Goal: Task Accomplishment & Management: Complete application form

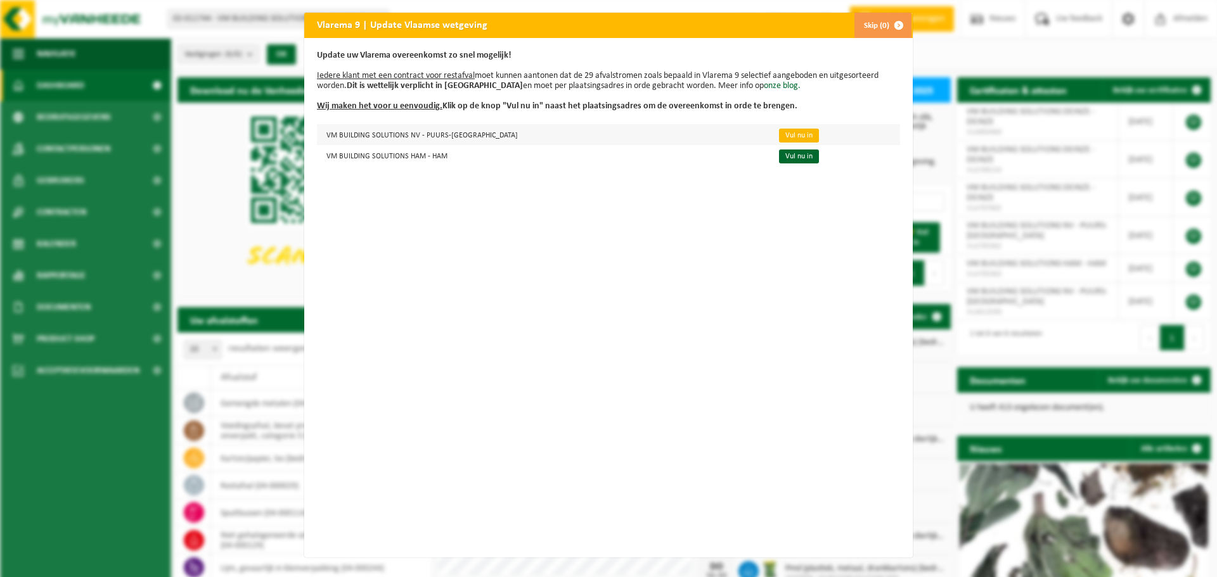
click at [779, 134] on link "Vul nu in" at bounding box center [799, 136] width 40 height 14
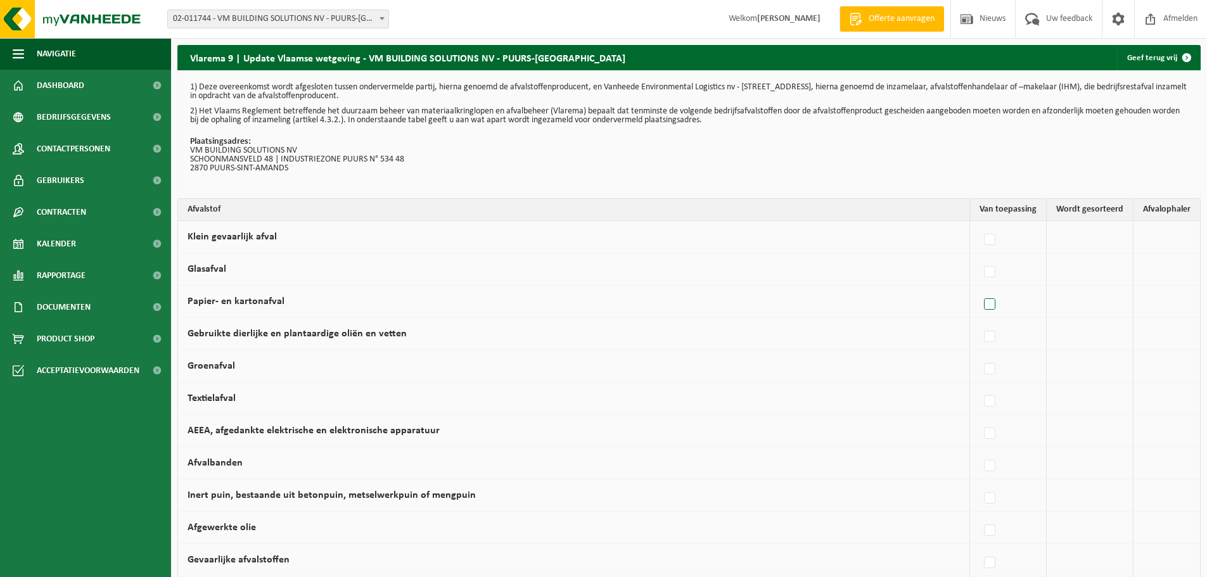
click at [992, 307] on label at bounding box center [990, 304] width 18 height 19
click at [980, 289] on input "Papier- en kartonafval" at bounding box center [979, 288] width 1 height 1
checkbox input "true"
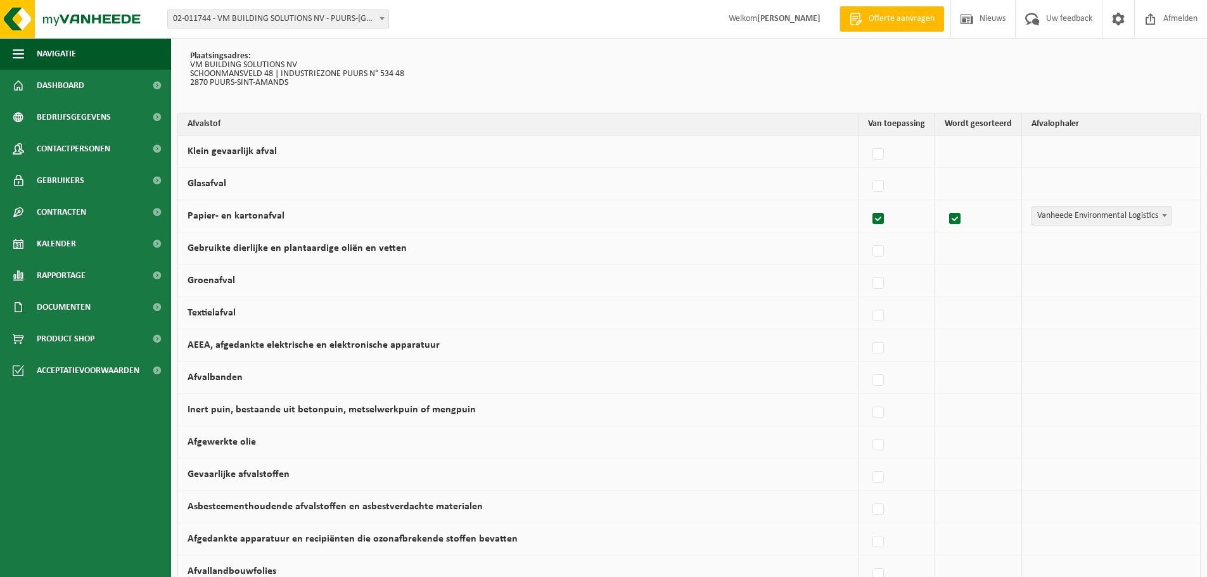
scroll to position [63, 0]
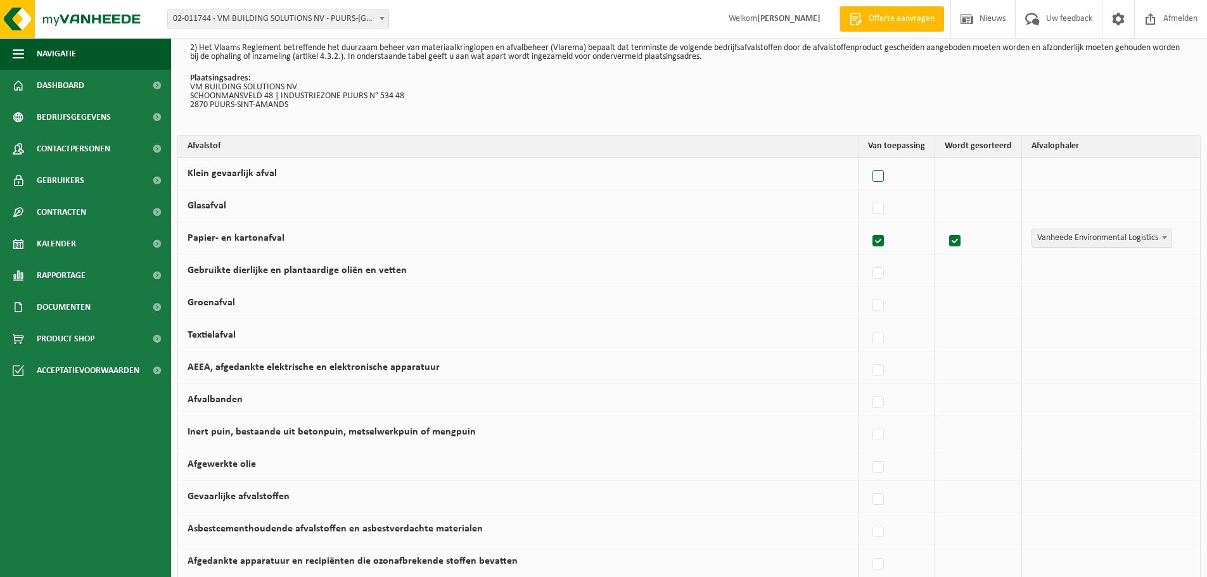
click at [882, 173] on label at bounding box center [879, 176] width 18 height 19
click at [868, 161] on input "Klein gevaarlijk afval" at bounding box center [867, 160] width 1 height 1
checkbox input "true"
click at [878, 175] on label at bounding box center [879, 176] width 18 height 19
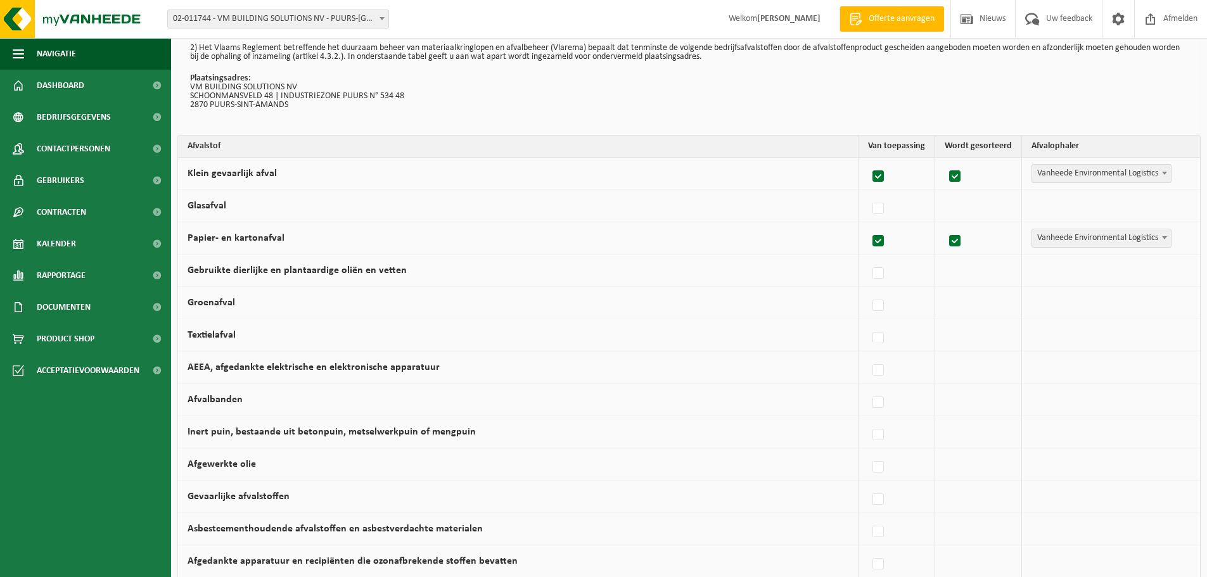
click at [868, 161] on input "Klein gevaarlijk afval" at bounding box center [867, 160] width 1 height 1
checkbox input "false"
click at [879, 207] on label at bounding box center [879, 209] width 18 height 19
click at [868, 193] on input "Glasafval" at bounding box center [867, 193] width 1 height 1
checkbox input "true"
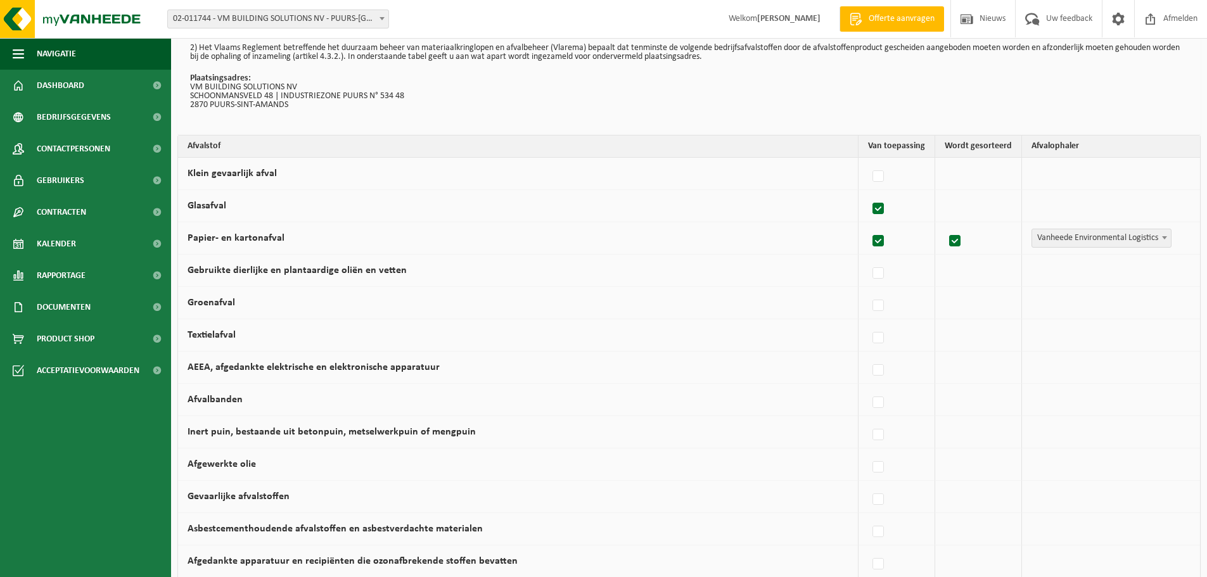
checkbox input "true"
click at [879, 207] on label at bounding box center [879, 209] width 18 height 19
click at [868, 193] on input "Glasafval" at bounding box center [867, 193] width 1 height 1
checkbox input "false"
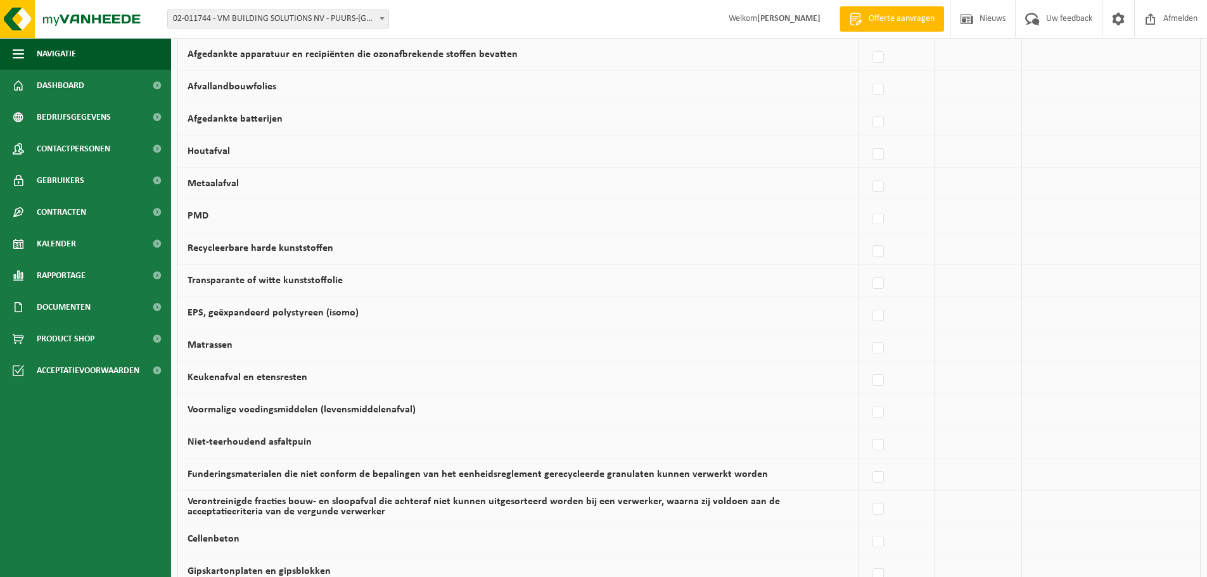
scroll to position [634, 0]
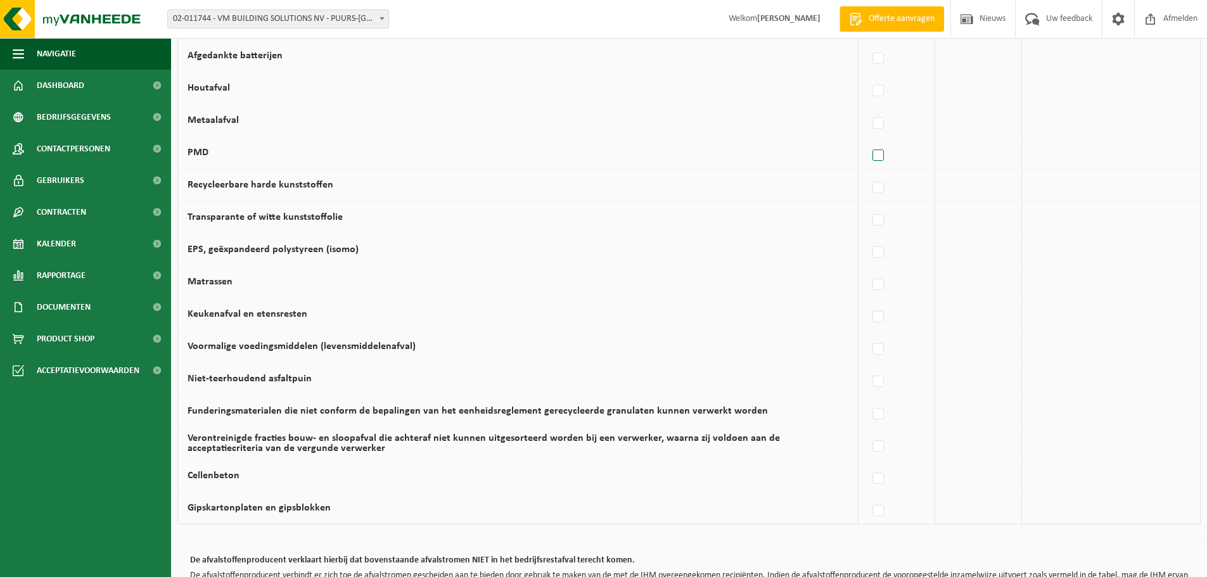
click at [878, 155] on label at bounding box center [879, 155] width 18 height 19
click at [868, 140] on input "PMD" at bounding box center [867, 139] width 1 height 1
checkbox input "true"
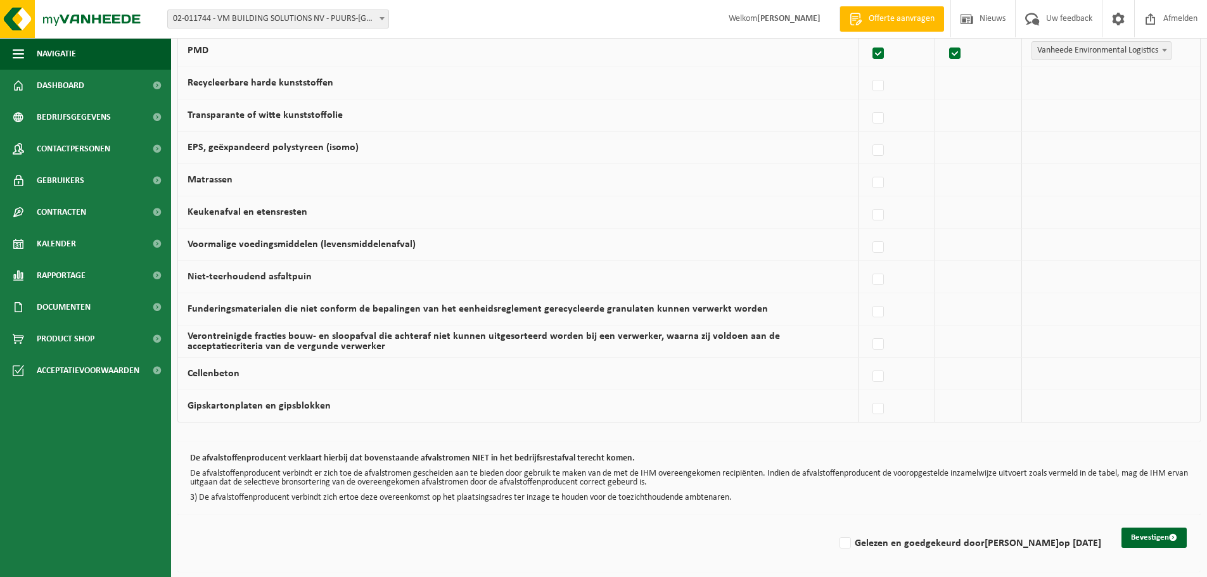
scroll to position [737, 0]
click at [883, 212] on label at bounding box center [879, 214] width 18 height 19
click at [868, 198] on input "Keukenafval en etensresten" at bounding box center [867, 198] width 1 height 1
checkbox input "true"
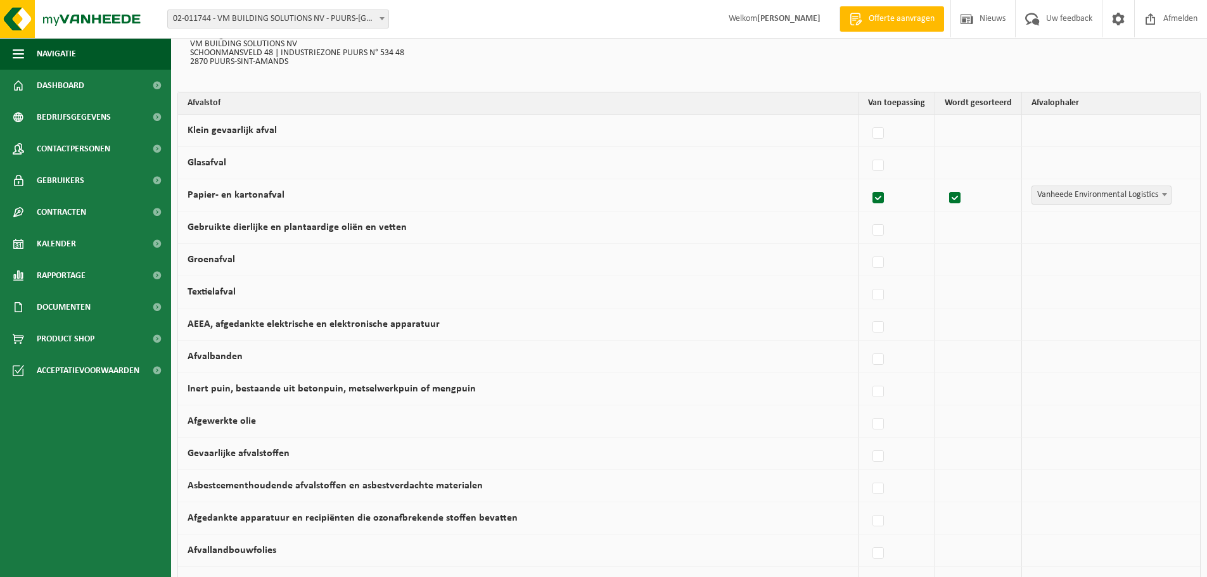
scroll to position [103, 0]
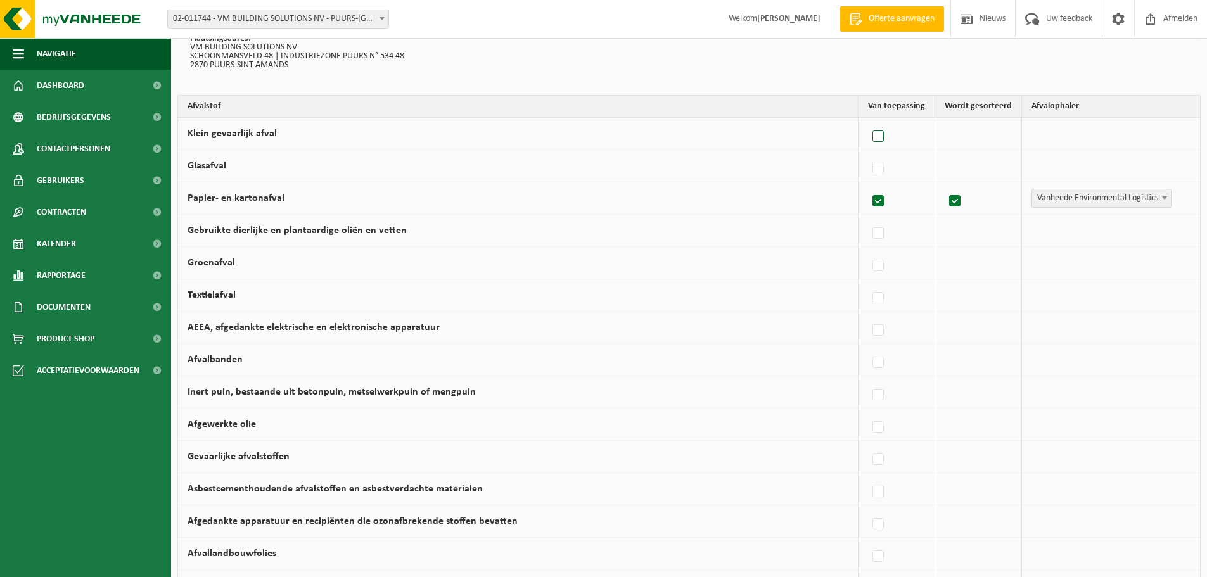
click at [878, 131] on label at bounding box center [879, 136] width 18 height 19
click at [868, 121] on input "Klein gevaarlijk afval" at bounding box center [867, 120] width 1 height 1
checkbox input "true"
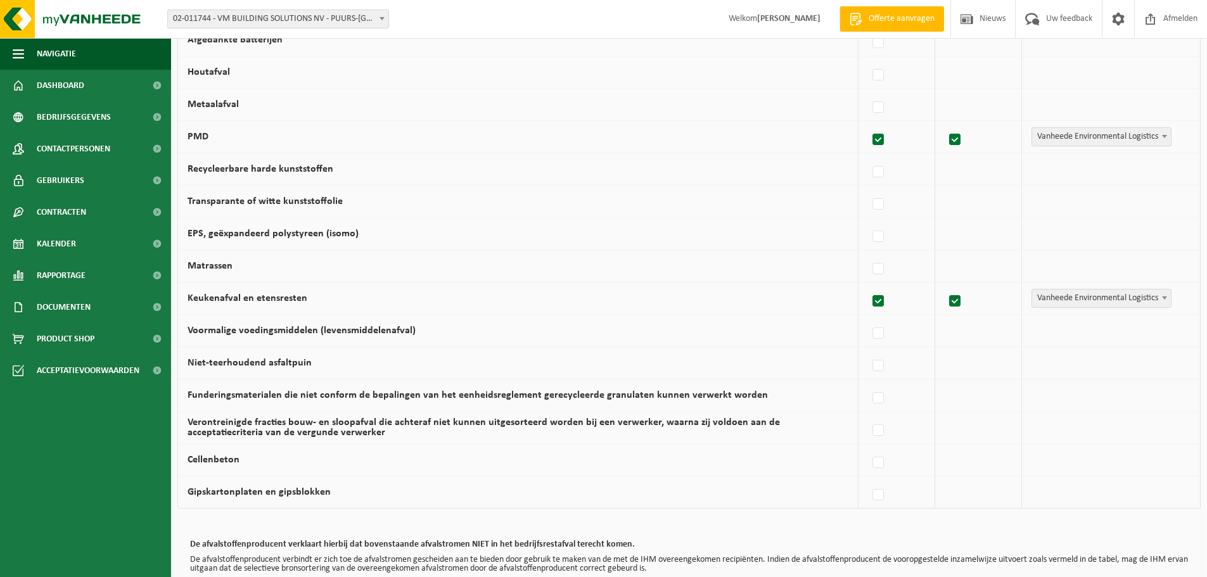
scroll to position [737, 0]
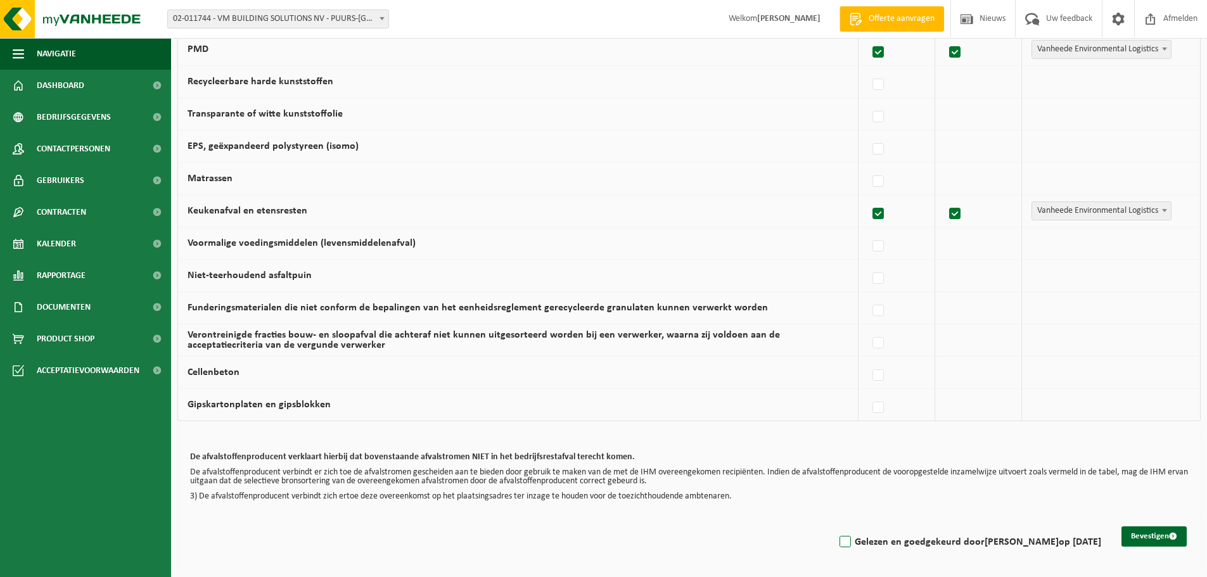
click at [837, 540] on label "Gelezen en goedgekeurd door [PERSON_NAME] op [DATE]" at bounding box center [969, 542] width 264 height 19
click at [834, 527] on input "Gelezen en goedgekeurd door [PERSON_NAME] op [DATE]" at bounding box center [834, 526] width 1 height 1
checkbox input "true"
click at [1160, 539] on button "Bevestigen" at bounding box center [1154, 537] width 65 height 20
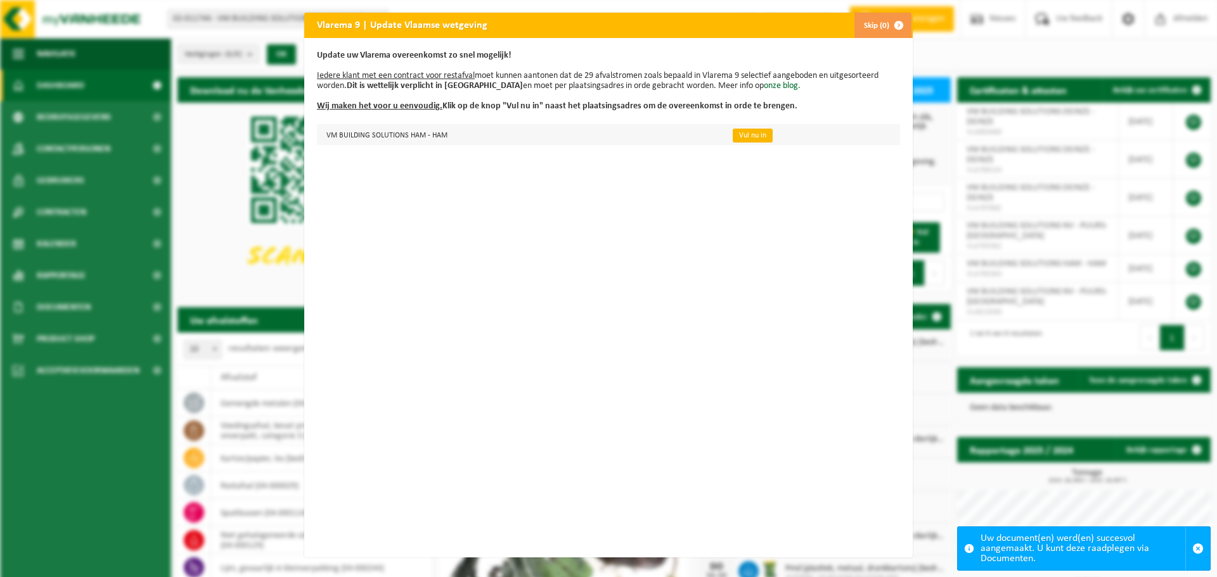
click at [735, 136] on link "Vul nu in" at bounding box center [752, 136] width 40 height 14
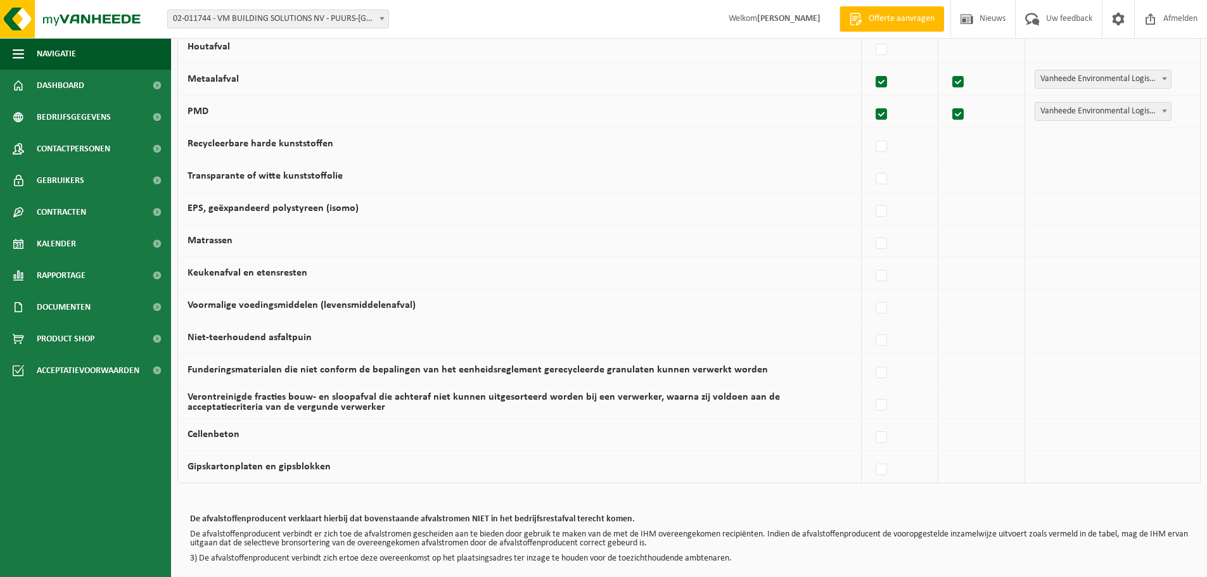
scroll to position [697, 0]
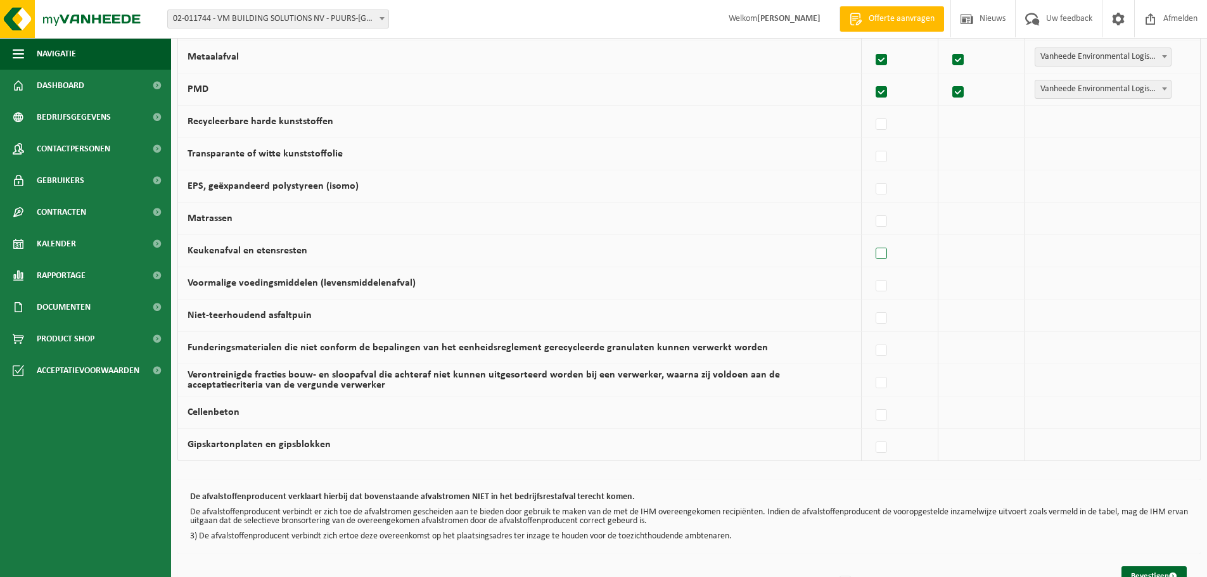
click at [889, 247] on label at bounding box center [882, 254] width 18 height 19
click at [871, 238] on input "Keukenafval en etensresten" at bounding box center [871, 238] width 1 height 1
checkbox input "true"
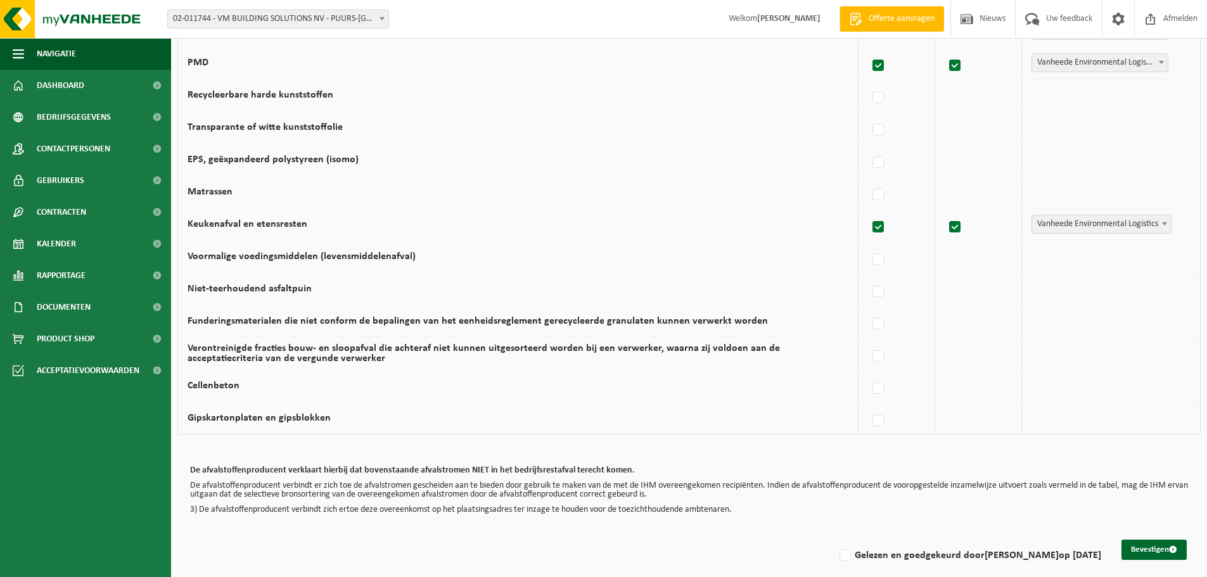
scroll to position [737, 0]
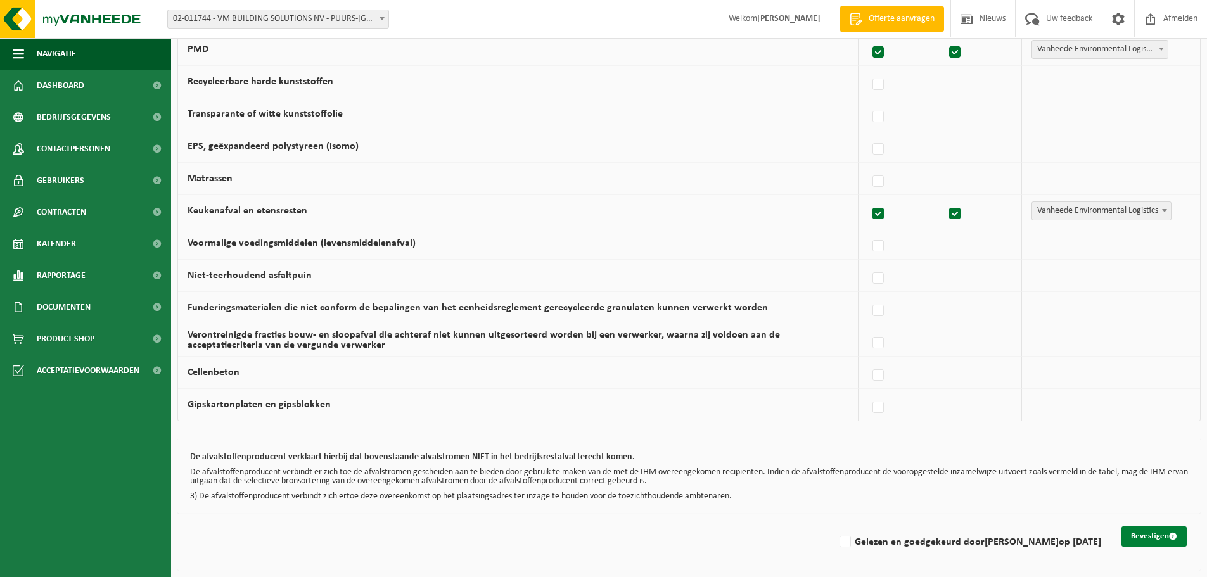
click at [1149, 532] on button "Bevestigen" at bounding box center [1154, 537] width 65 height 20
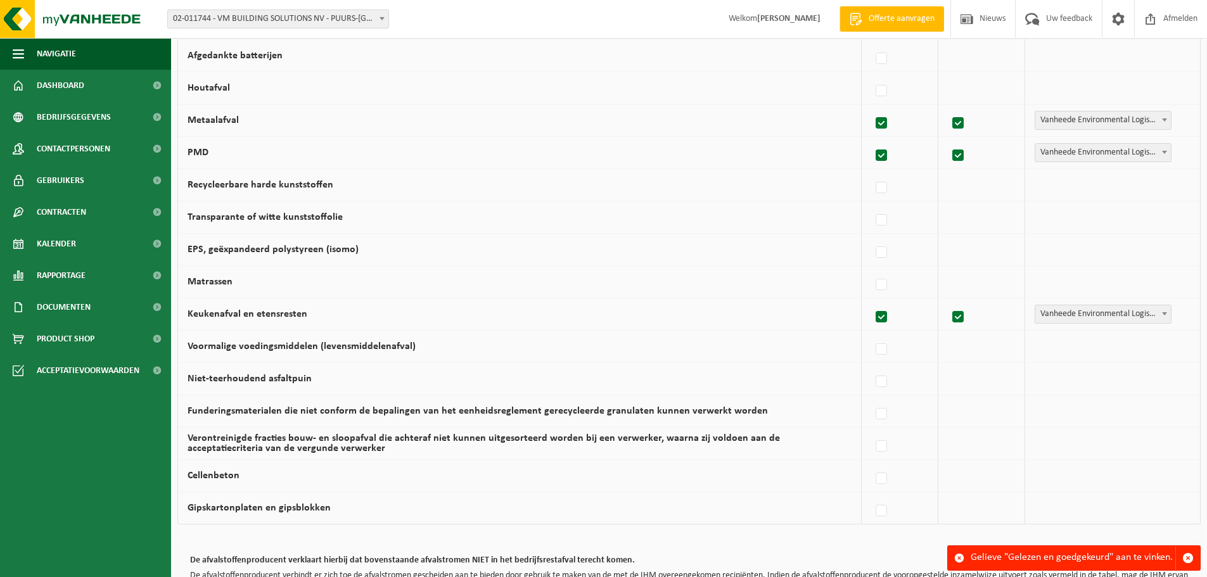
scroll to position [737, 0]
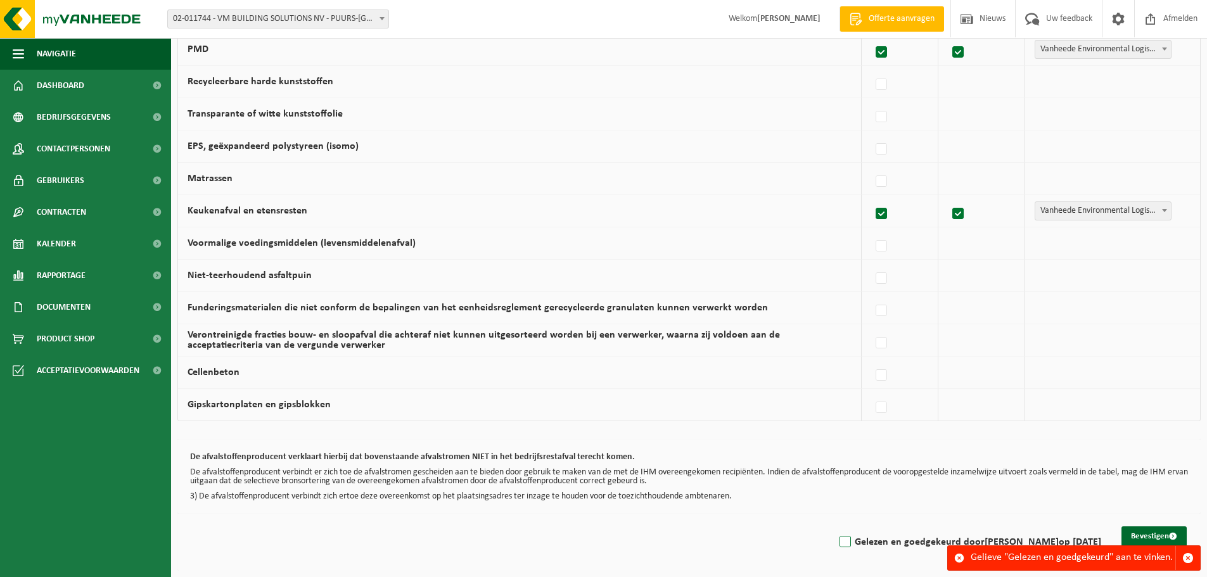
click at [837, 540] on label "Gelezen en goedgekeurd door WARD CLAEYSSENS op 17/09/25" at bounding box center [969, 542] width 264 height 19
click at [834, 527] on input "Gelezen en goedgekeurd door WARD CLAEYSSENS op 17/09/25" at bounding box center [834, 526] width 1 height 1
checkbox input "true"
click at [1152, 528] on button "Bevestigen" at bounding box center [1154, 537] width 65 height 20
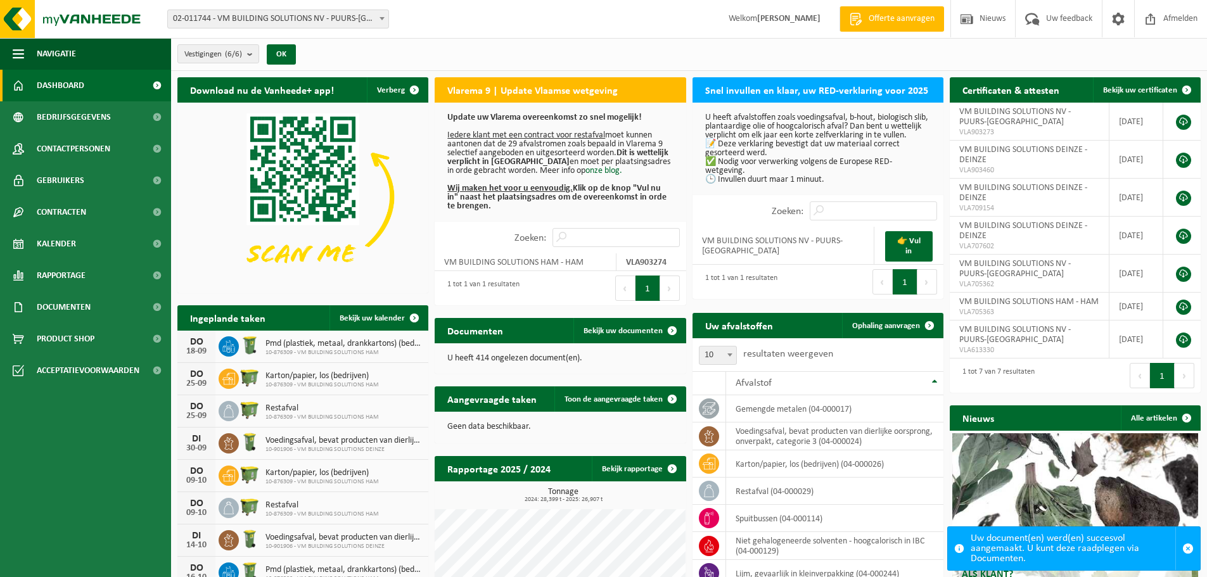
click at [760, 20] on strong "[PERSON_NAME]" at bounding box center [788, 19] width 63 height 10
click at [251, 52] on b "submit" at bounding box center [252, 54] width 11 height 18
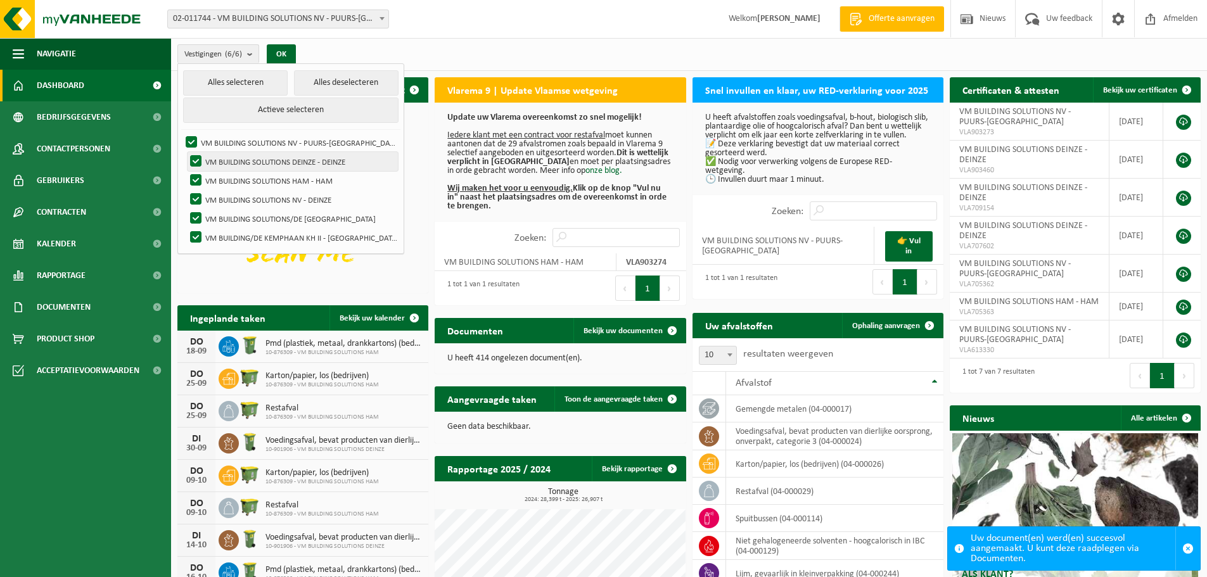
click at [243, 160] on label "VM BUILDING SOLUTIONS DEINZE - DEINZE" at bounding box center [293, 161] width 210 height 19
click at [186, 152] on input "VM BUILDING SOLUTIONS DEINZE - DEINZE" at bounding box center [185, 151] width 1 height 1
click at [243, 160] on label "VM BUILDING SOLUTIONS DEINZE - DEINZE" at bounding box center [293, 161] width 210 height 19
click at [186, 152] on input "VM BUILDING SOLUTIONS DEINZE - DEINZE" at bounding box center [185, 151] width 1 height 1
checkbox input "true"
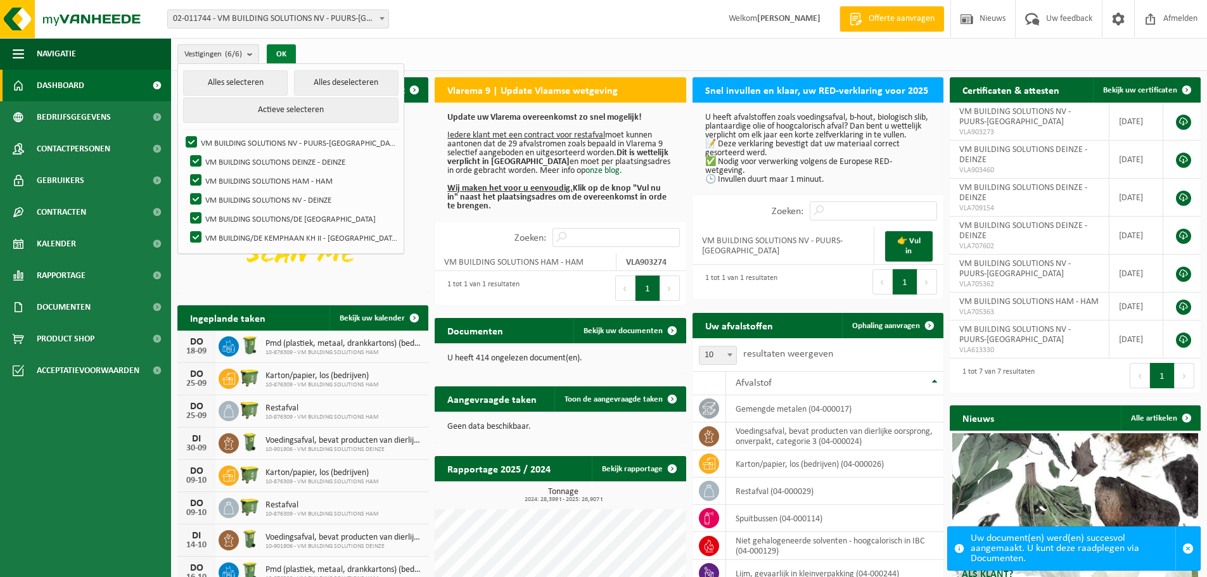
click at [278, 51] on button "OK" at bounding box center [281, 54] width 29 height 20
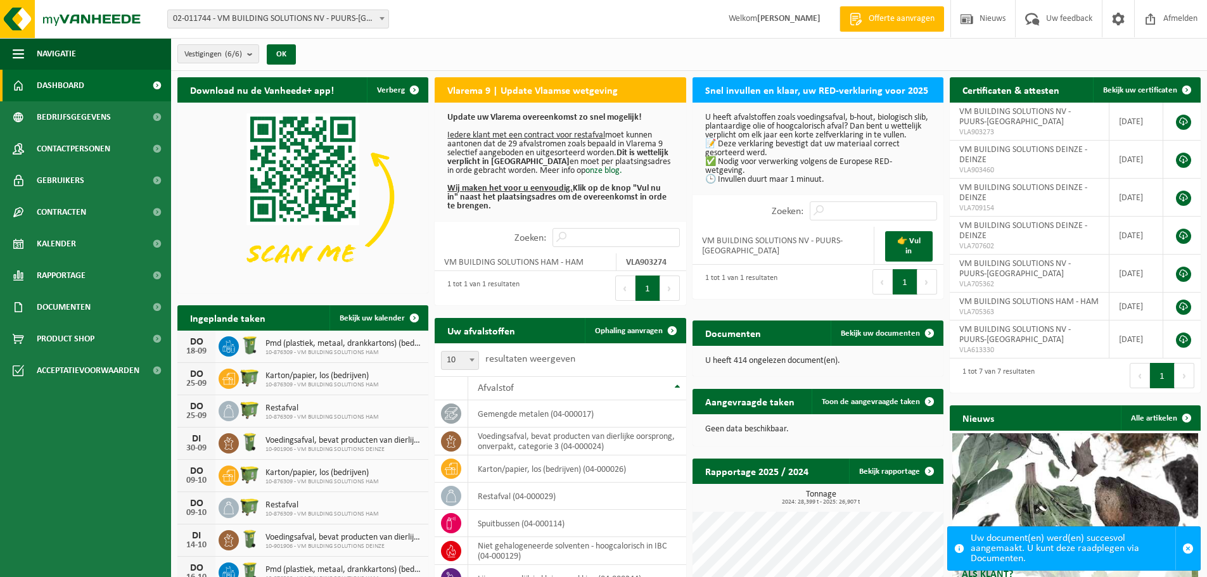
click at [671, 283] on button "Volgende" at bounding box center [670, 288] width 20 height 25
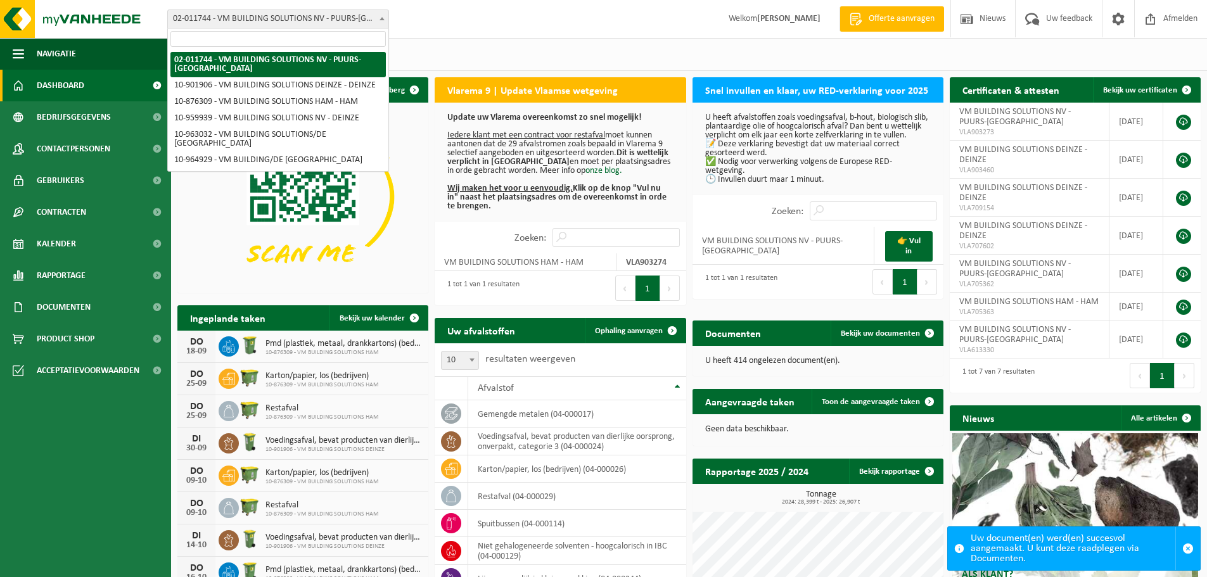
click at [330, 18] on span "02-011744 - VM BUILDING SOLUTIONS NV - PUURS-[GEOGRAPHIC_DATA]" at bounding box center [278, 19] width 221 height 18
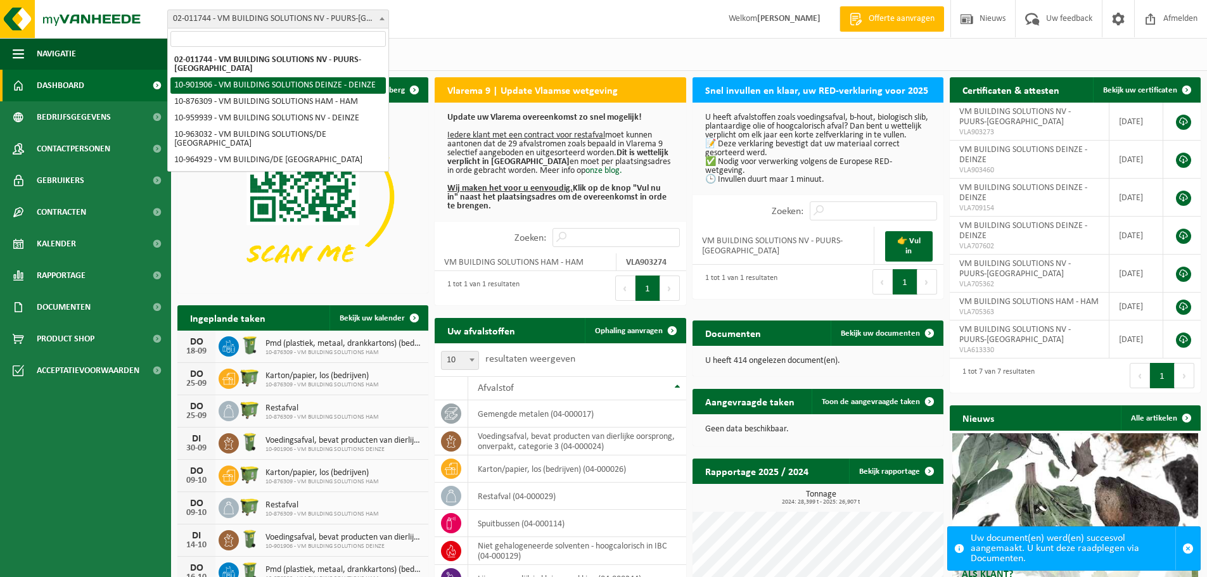
select select "119805"
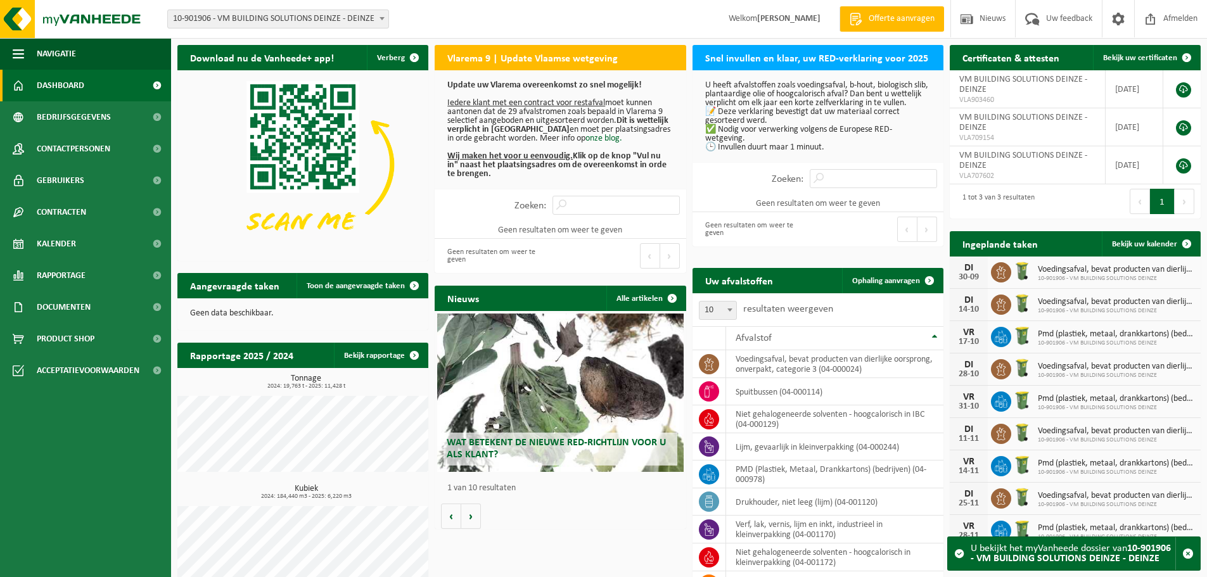
click at [763, 233] on div "Geen resultaten om weer te geven" at bounding box center [755, 229] width 113 height 28
click at [228, 16] on span "10-901906 - VM BUILDING SOLUTIONS DEINZE - DEINZE" at bounding box center [278, 19] width 221 height 18
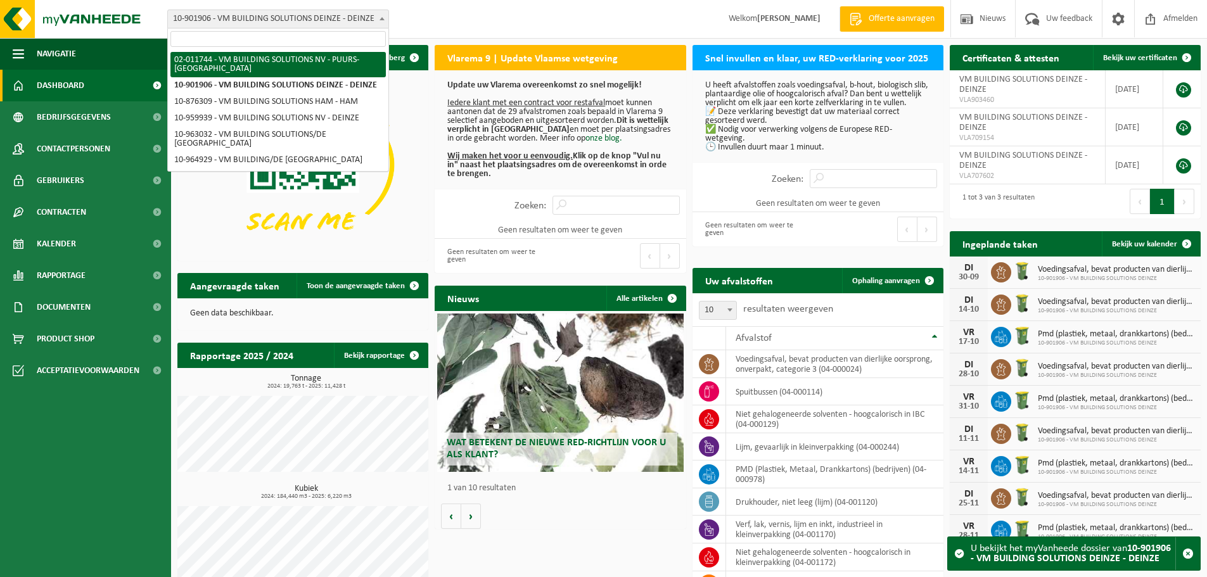
select select "16796"
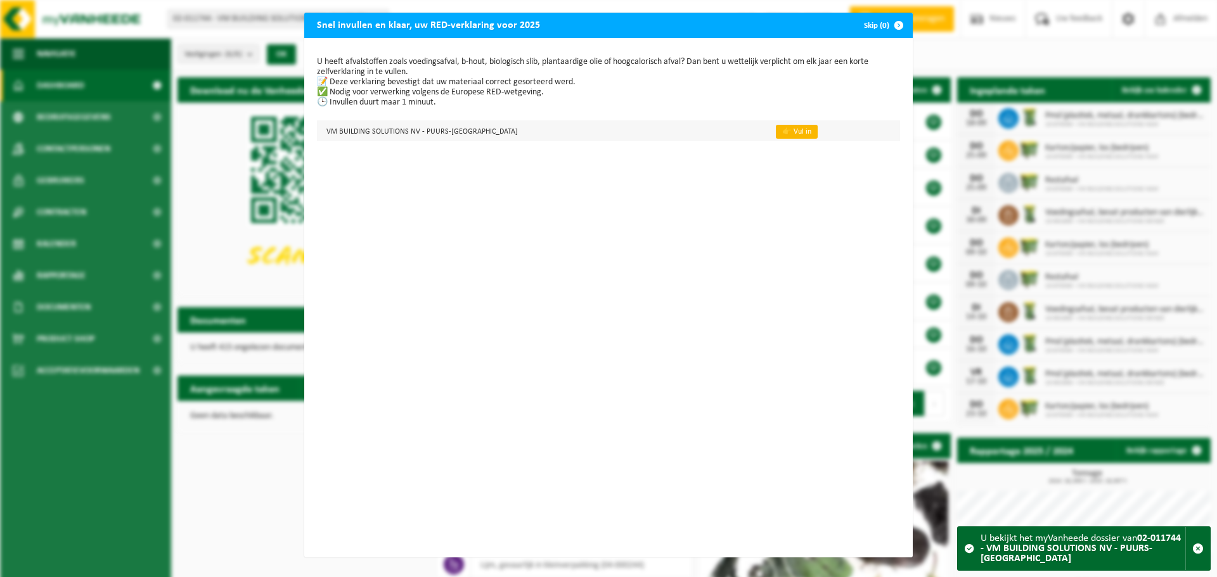
click at [776, 127] on link "👉 Vul in" at bounding box center [797, 132] width 42 height 14
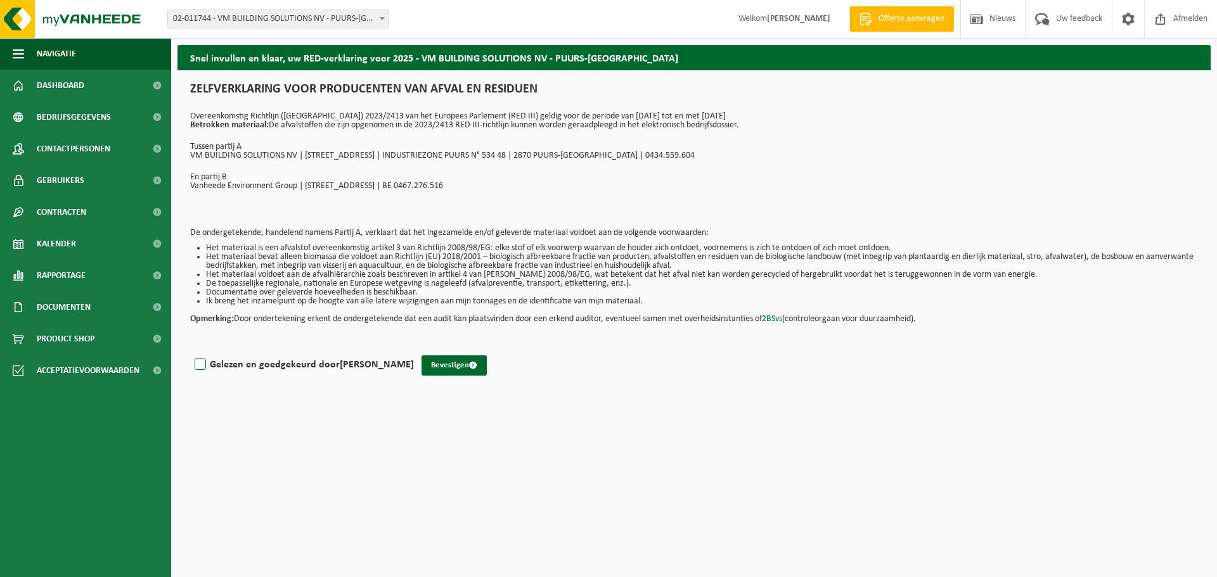
click at [207, 366] on label "Gelezen en goedgekeurd door [PERSON_NAME]" at bounding box center [303, 364] width 222 height 19
click at [414, 349] on input "Gelezen en goedgekeurd door [PERSON_NAME]" at bounding box center [414, 348] width 1 height 1
checkbox input "true"
click at [459, 362] on button "Bevestigen" at bounding box center [453, 365] width 65 height 20
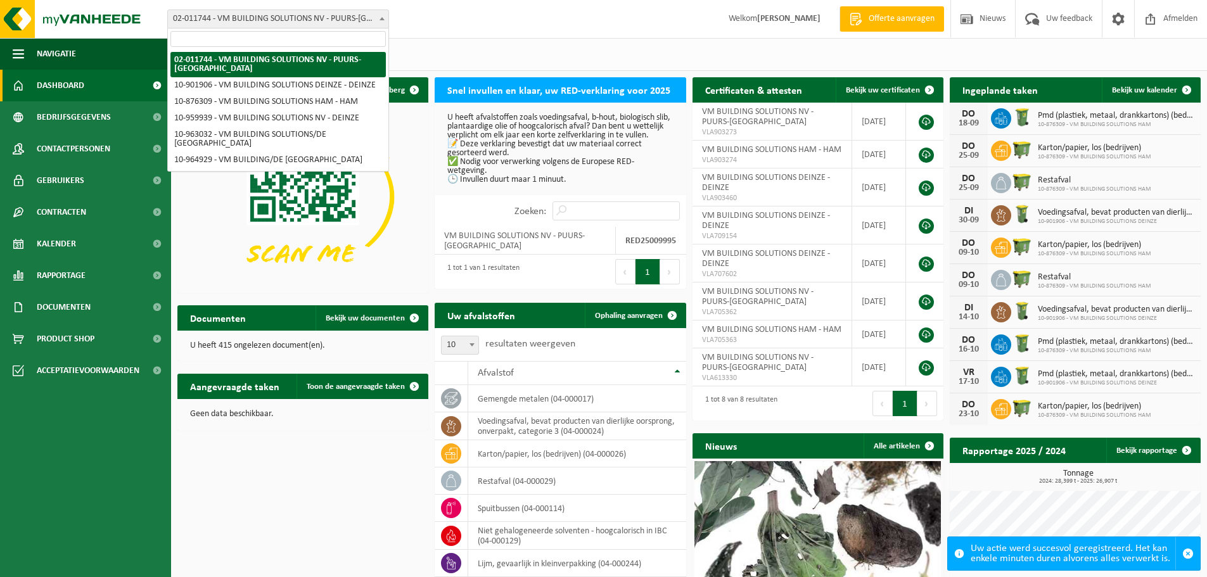
click at [297, 17] on span "02-011744 - VM BUILDING SOLUTIONS NV - PUURS-[GEOGRAPHIC_DATA]" at bounding box center [278, 19] width 221 height 18
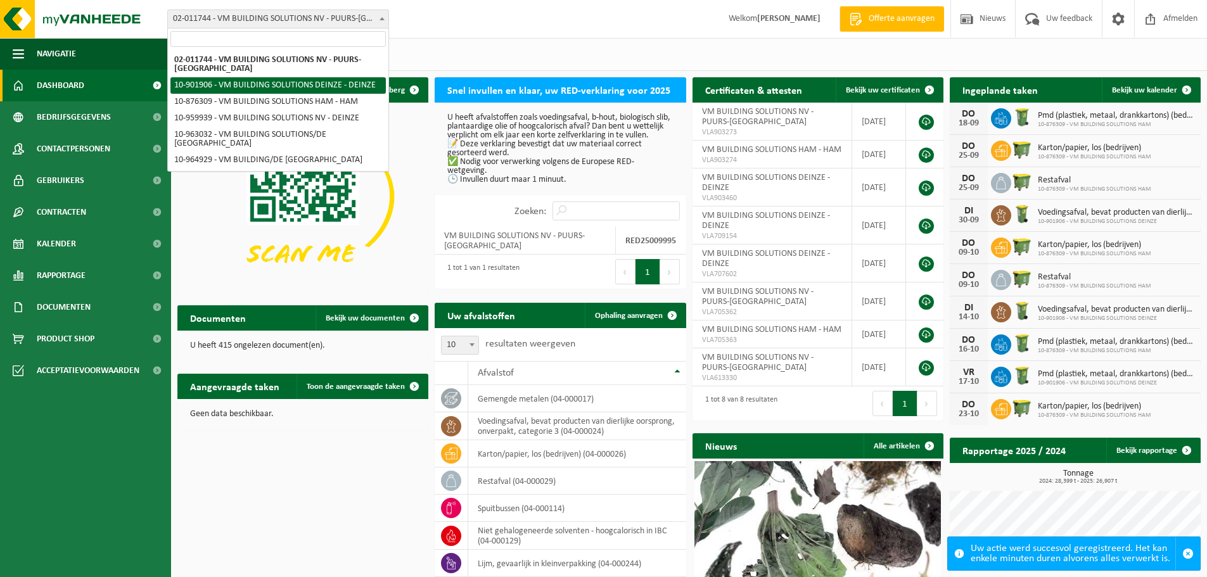
select select "119805"
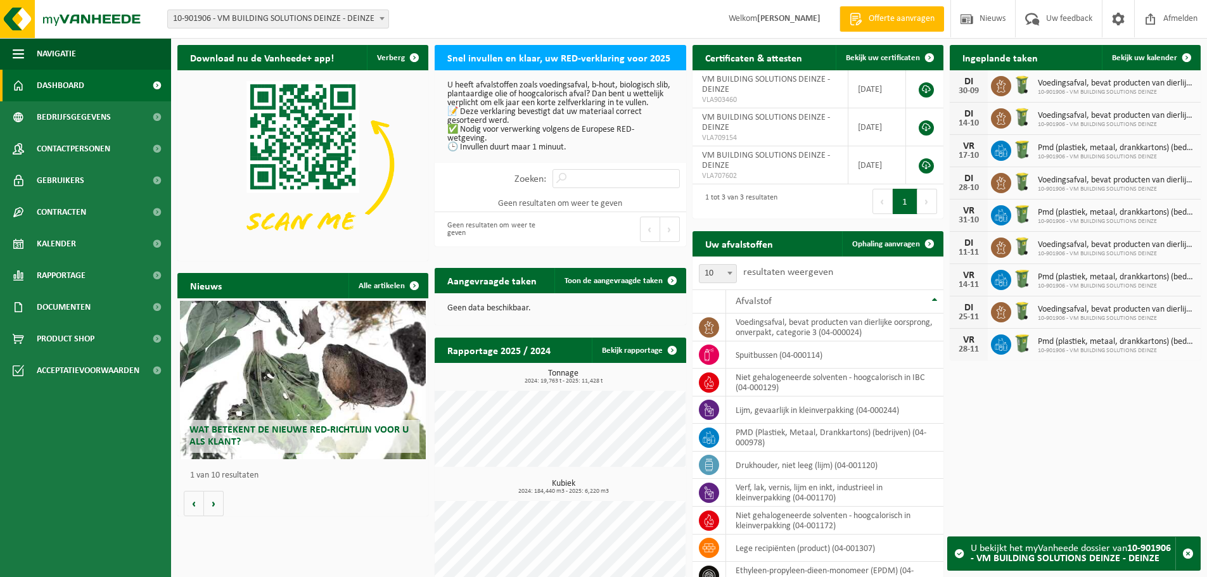
click at [260, 17] on span "10-901906 - VM BUILDING SOLUTIONS DEINZE - DEINZE" at bounding box center [278, 19] width 221 height 18
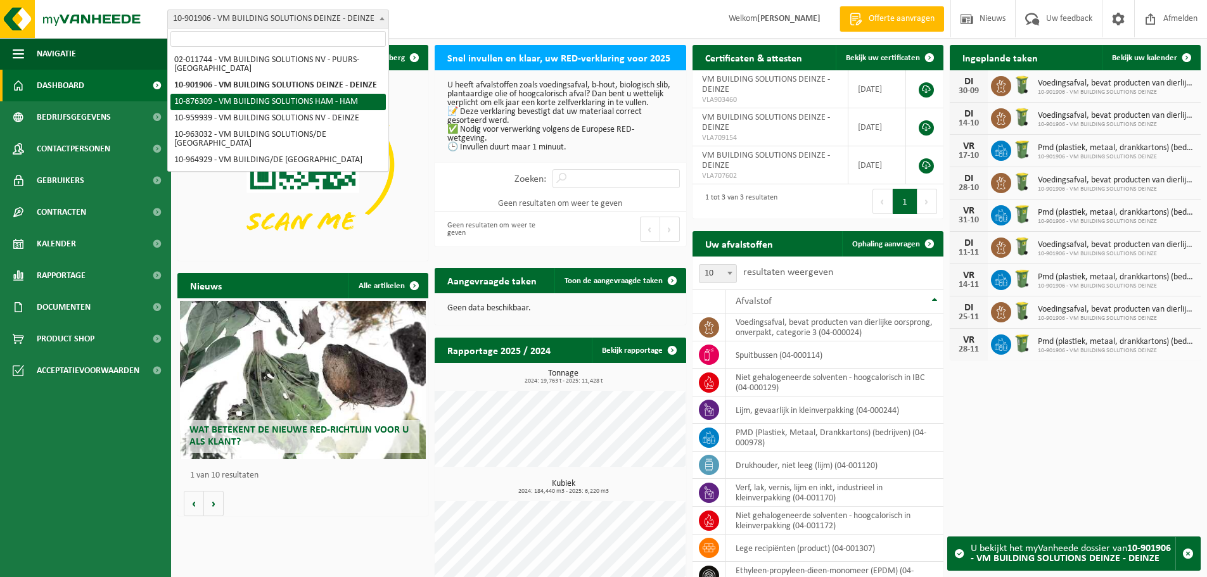
select select "107460"
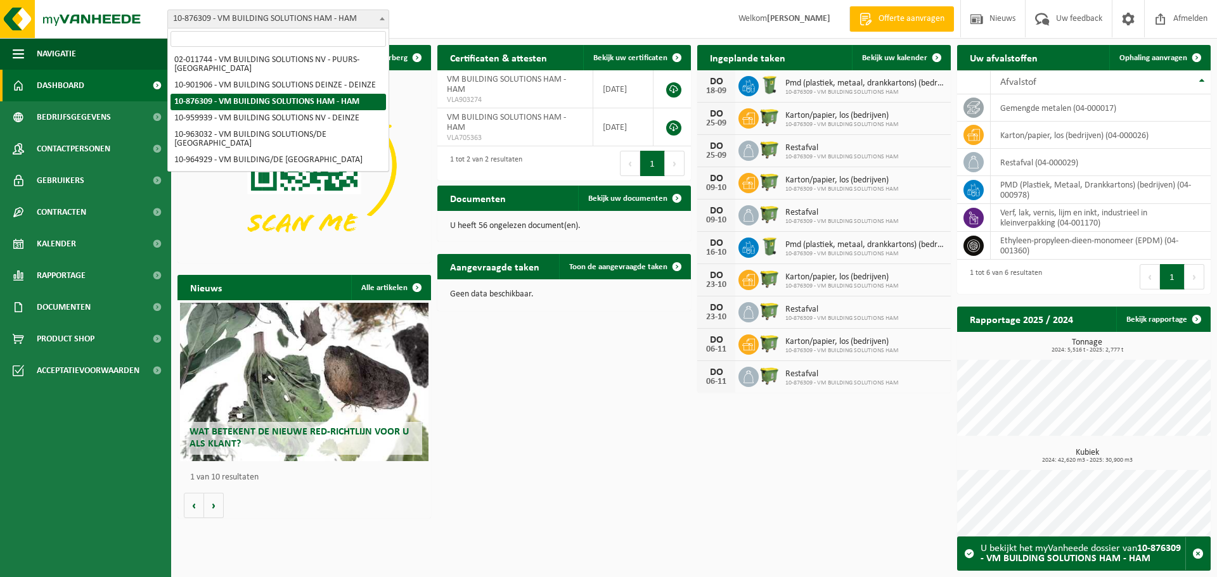
click at [296, 18] on span "10-876309 - VM BUILDING SOLUTIONS HAM - HAM" at bounding box center [278, 19] width 221 height 18
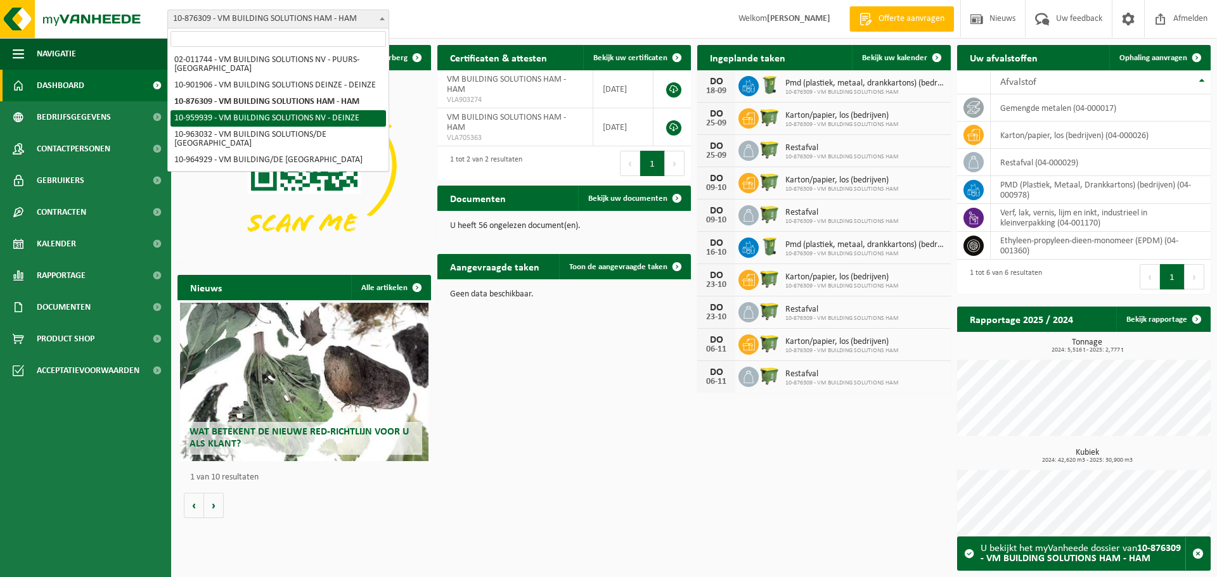
select select "149112"
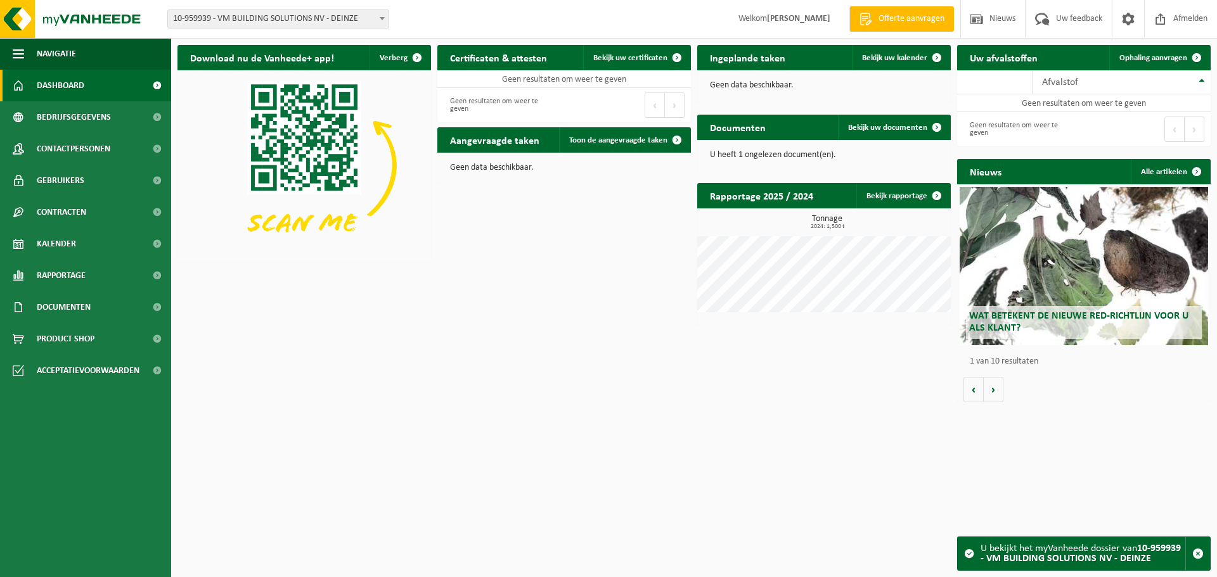
click at [302, 9] on div "Vestiging: 02-011744 - VM BUILDING SOLUTIONS NV - PUURS-[GEOGRAPHIC_DATA] 10-90…" at bounding box center [608, 19] width 1217 height 39
click at [302, 15] on span "10-959939 - VM BUILDING SOLUTIONS NV - DEINZE" at bounding box center [278, 19] width 221 height 18
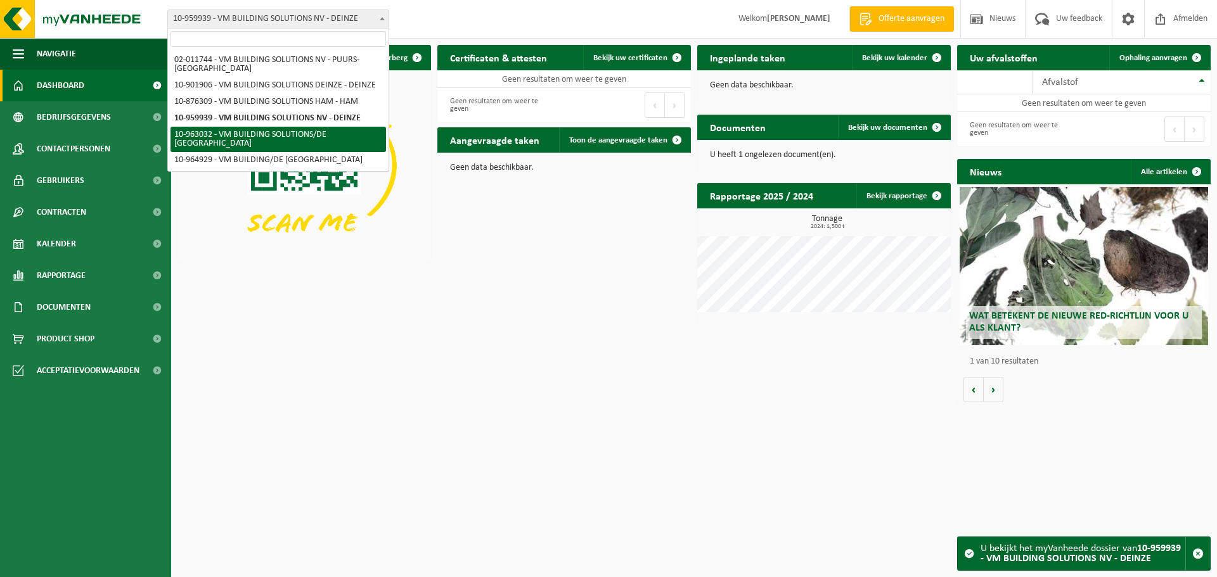
select select "150856"
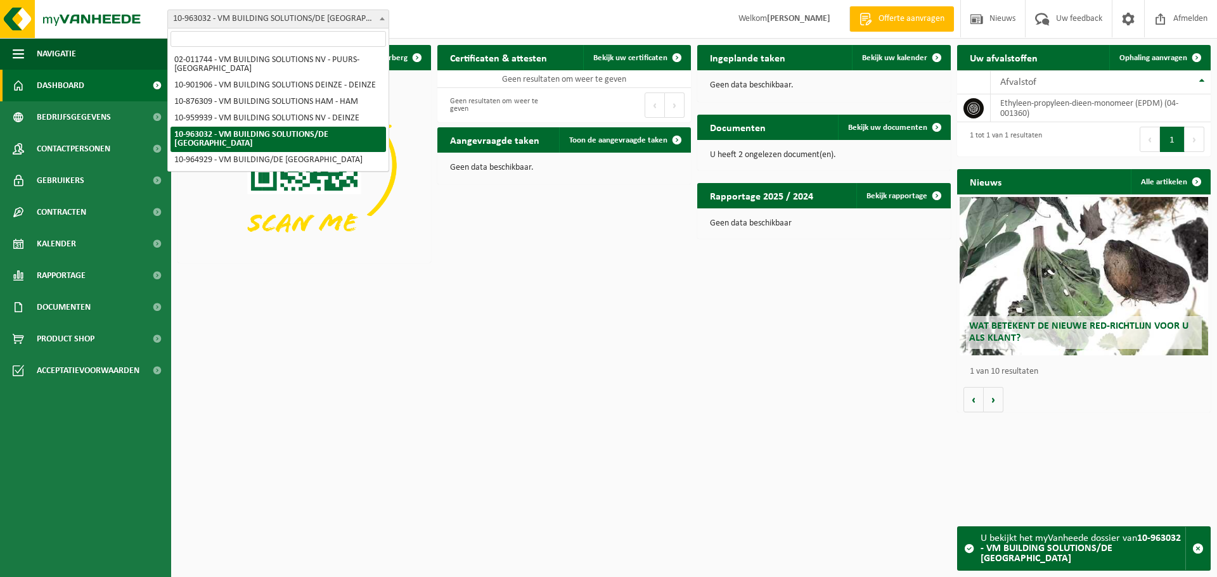
click at [278, 22] on span "10-963032 - VM BUILDING SOLUTIONS/DE [GEOGRAPHIC_DATA]" at bounding box center [278, 19] width 221 height 18
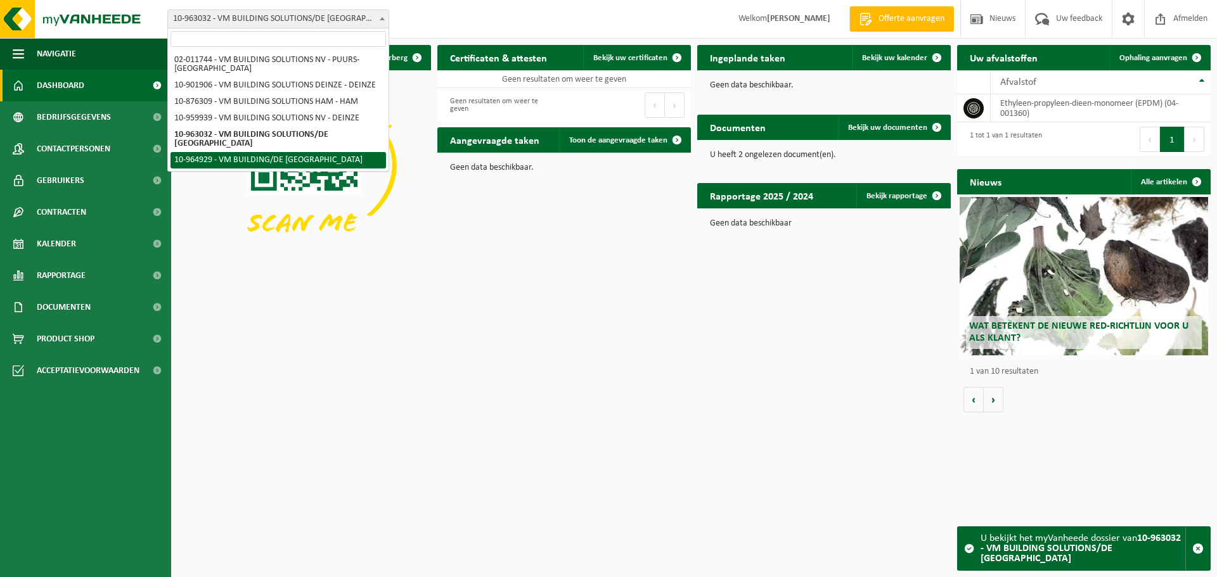
select select "152018"
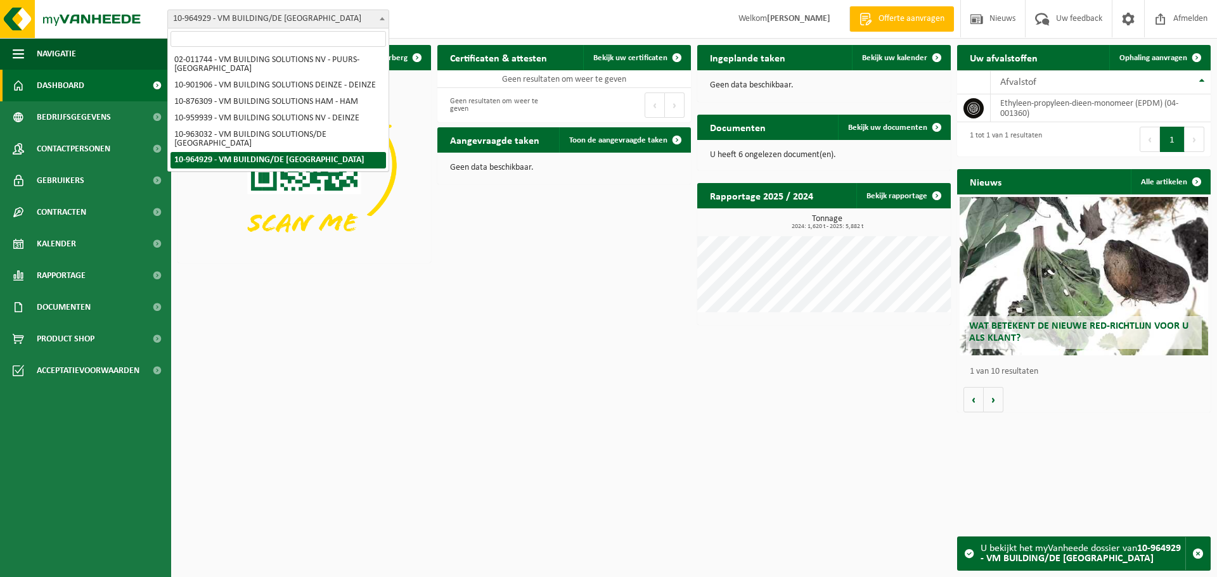
click at [277, 13] on span "10-964929 - VM BUILDING/DE [GEOGRAPHIC_DATA]" at bounding box center [278, 19] width 221 height 18
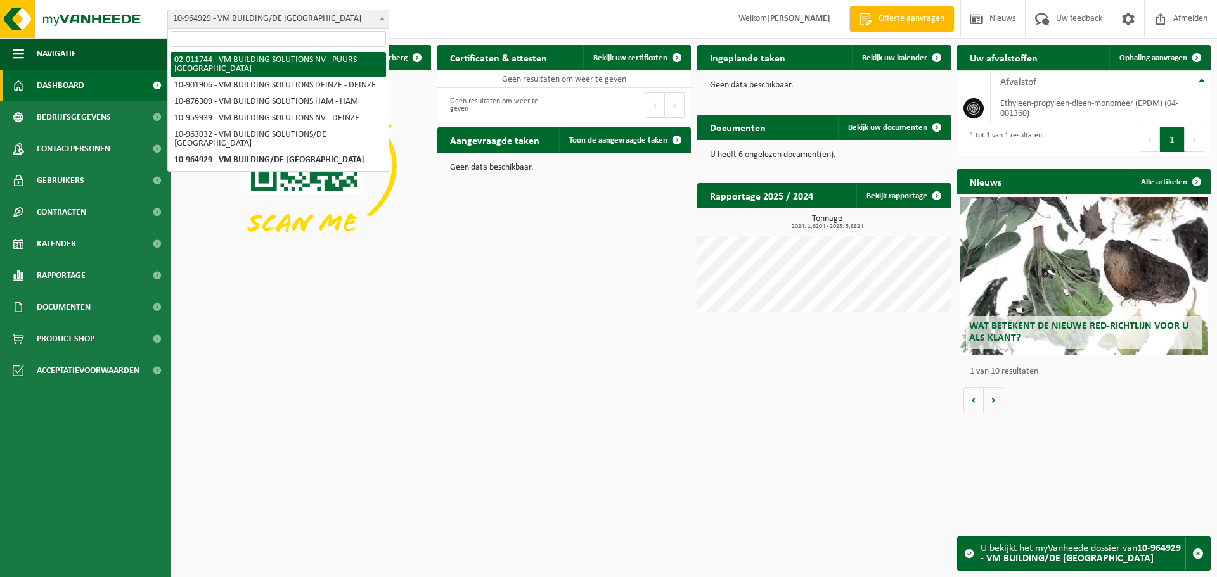
select select "16796"
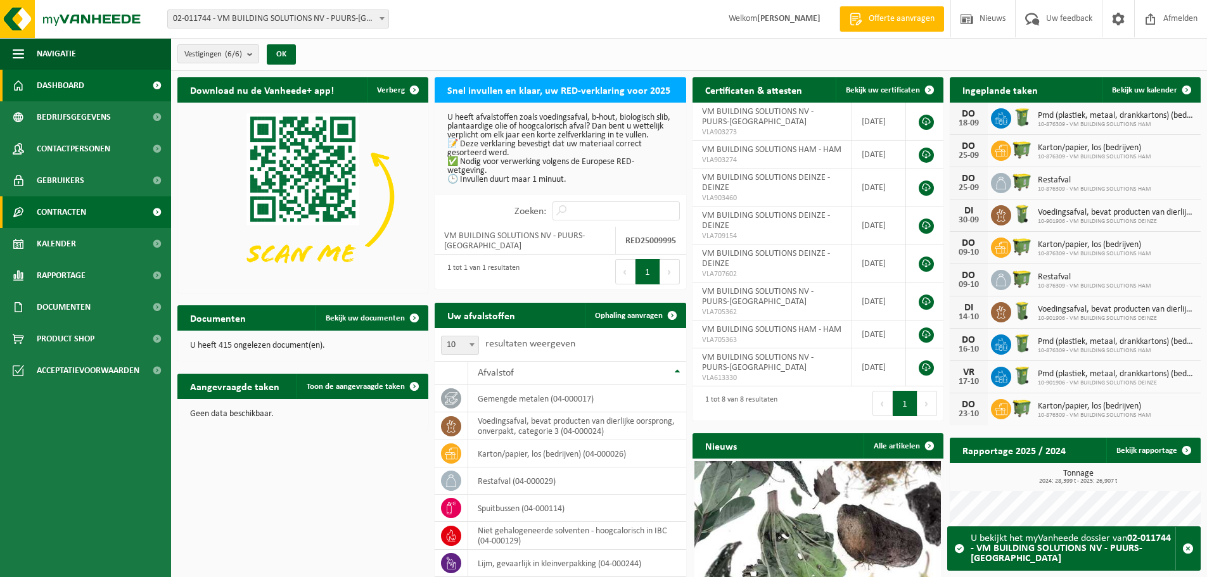
click at [66, 215] on span "Contracten" at bounding box center [61, 212] width 49 height 32
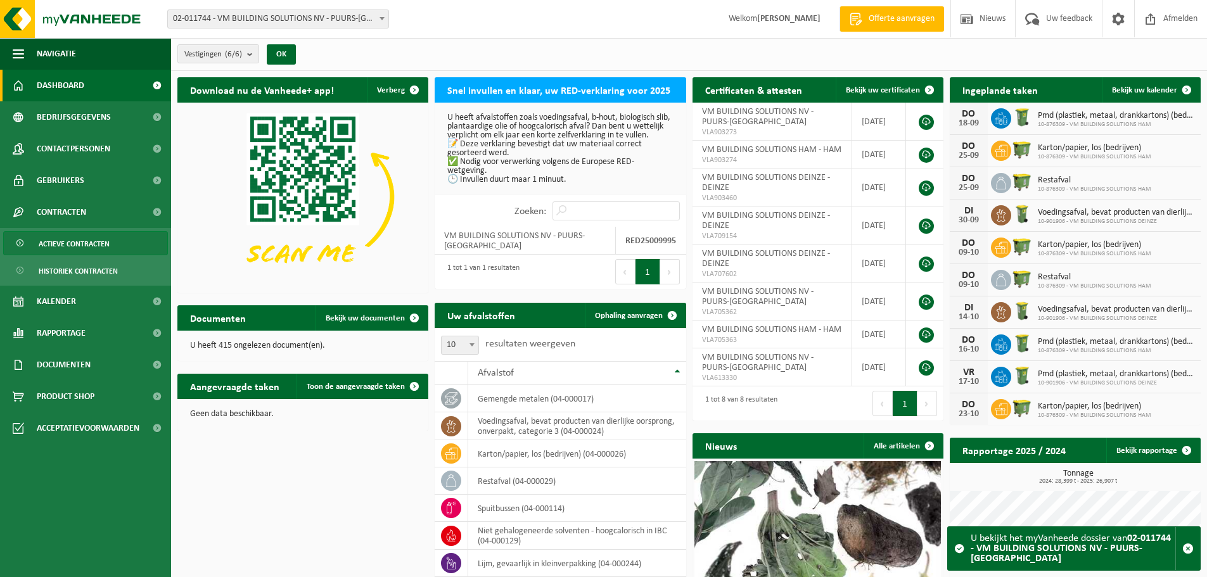
click at [67, 241] on span "Actieve contracten" at bounding box center [74, 244] width 71 height 24
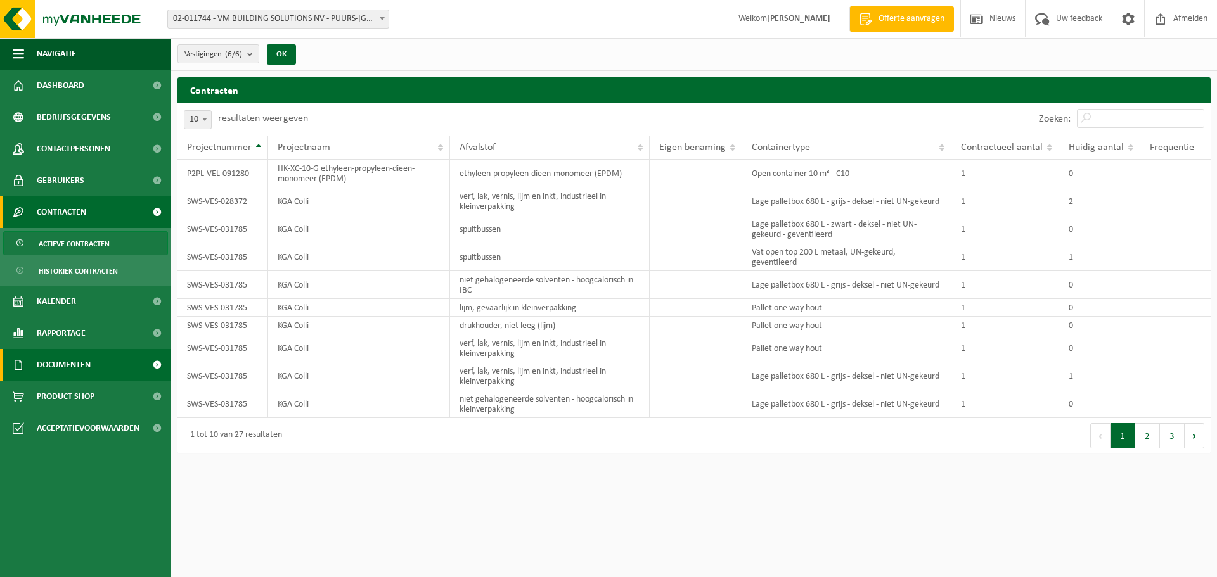
click at [59, 361] on span "Documenten" at bounding box center [64, 365] width 54 height 32
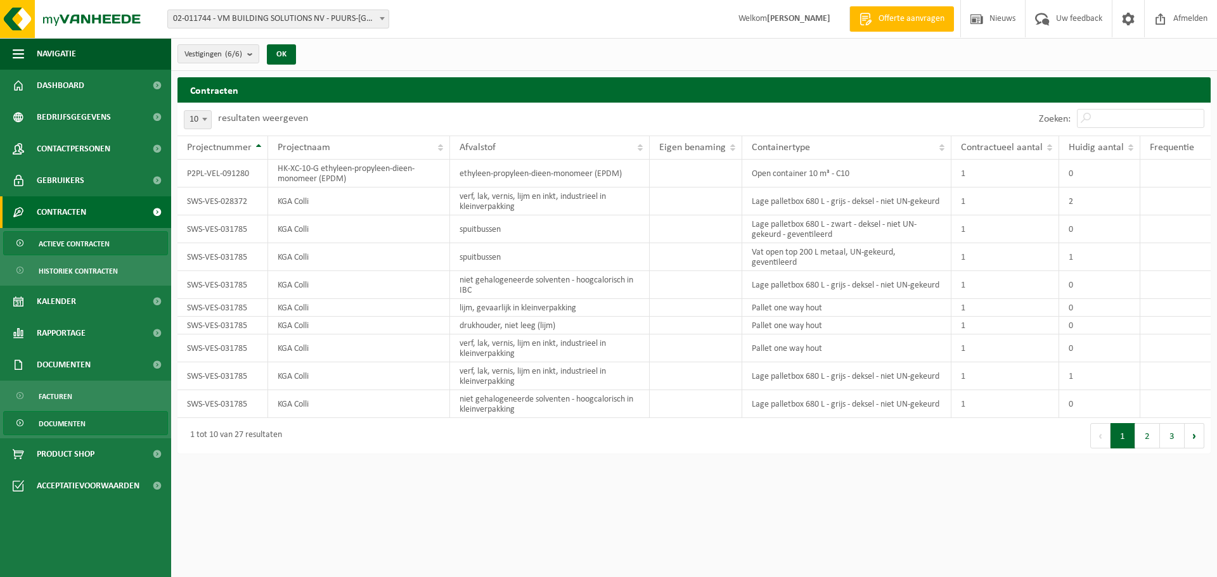
click at [46, 424] on span "Documenten" at bounding box center [62, 424] width 47 height 24
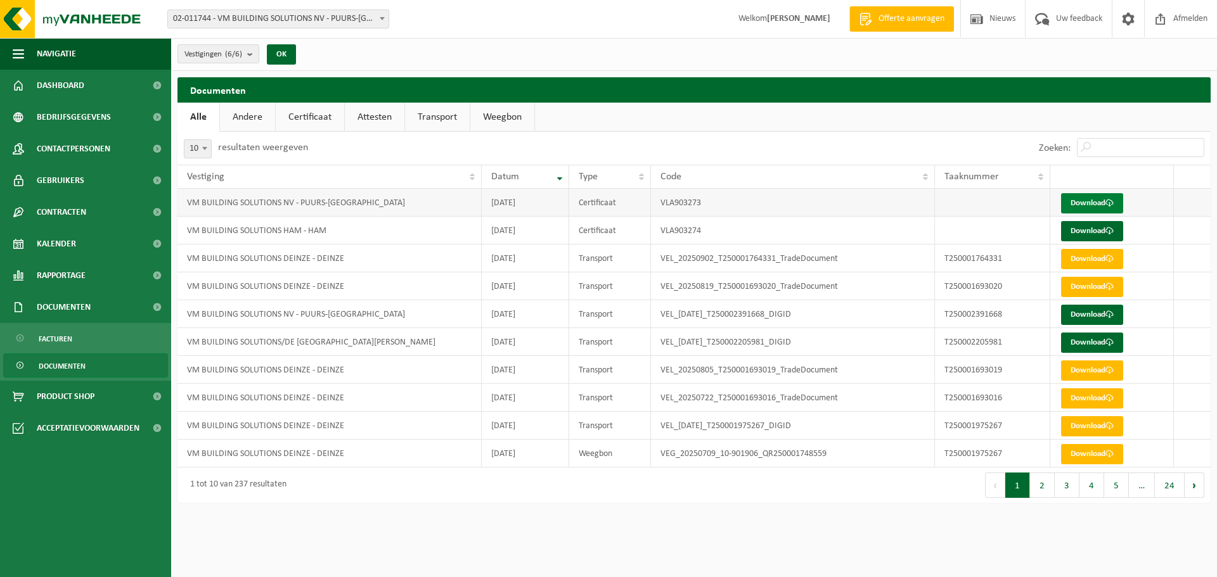
click at [1077, 196] on link "Download" at bounding box center [1092, 203] width 62 height 20
